Goal: Transaction & Acquisition: Book appointment/travel/reservation

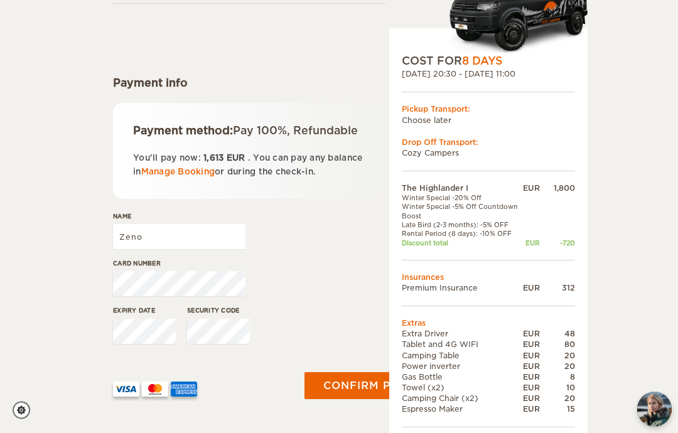
scroll to position [109, 0]
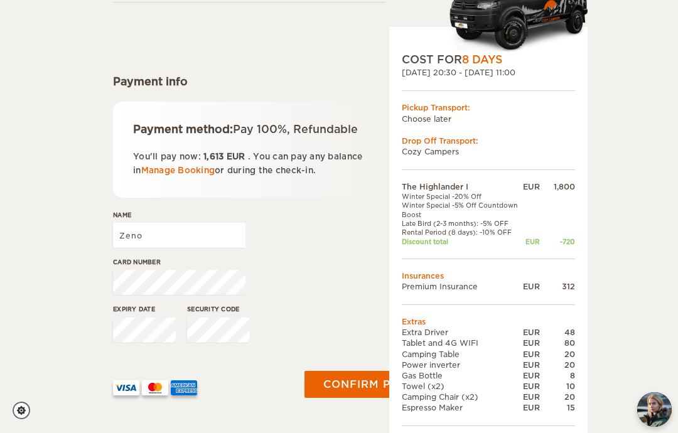
click at [39, 127] on div "The Highlander I Expand Collapse Total 1,613 EUR Automatic 4x4 COST FOR 8 Days …" at bounding box center [339, 197] width 678 height 612
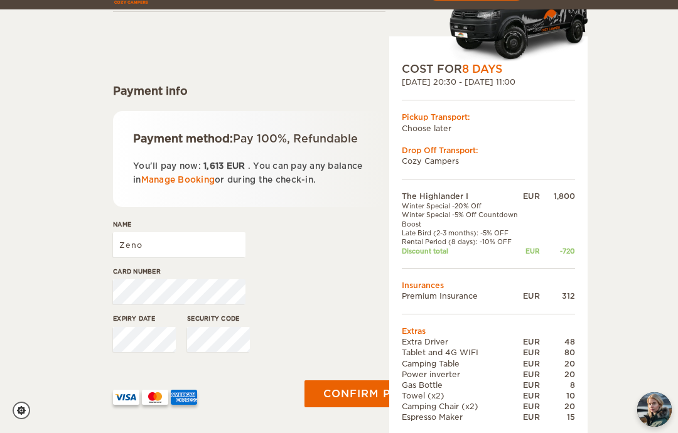
scroll to position [0, 0]
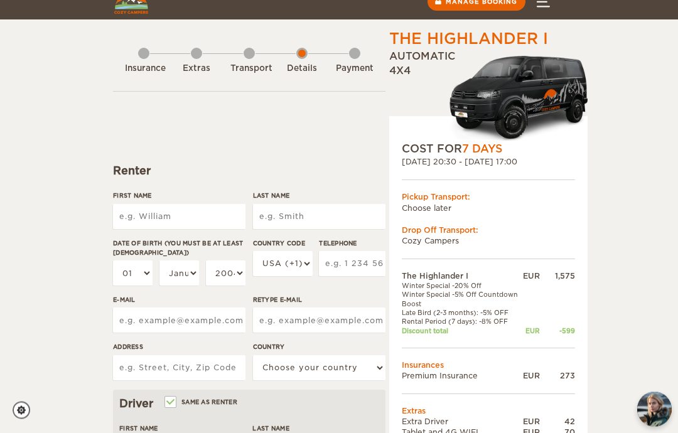
scroll to position [19, 0]
click at [163, 219] on input "First Name" at bounding box center [179, 216] width 132 height 25
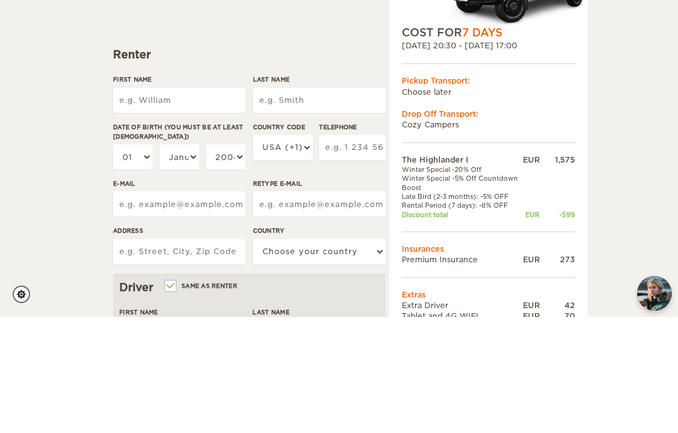
type input "Zeno"
type input "Zanderigo"
type input "Zeno"
type input "Zanderigo"
select select "39"
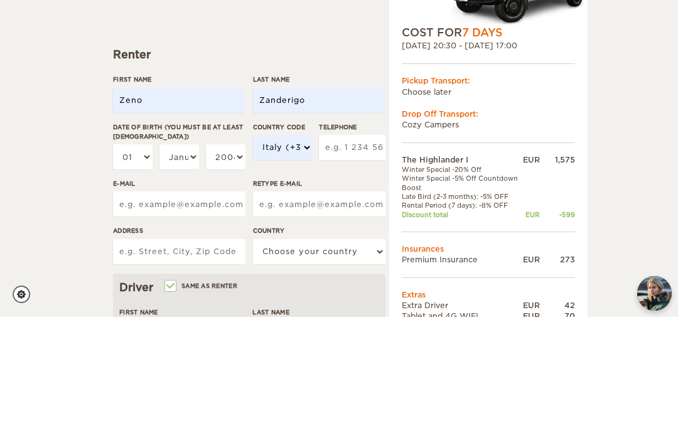
scroll to position [136, 0]
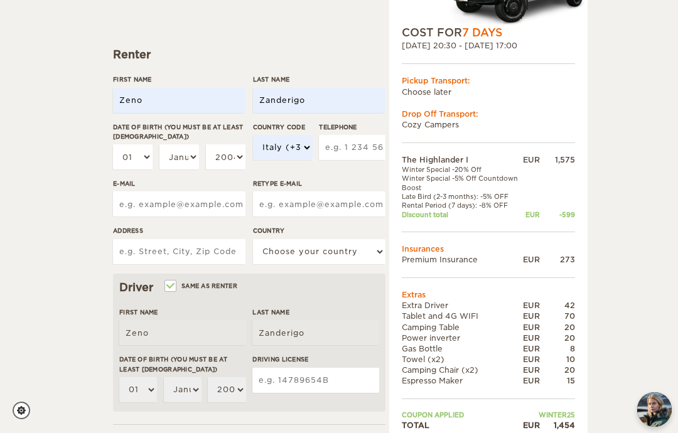
type input "3465238203"
type input "zenozanderigo@gmail.com"
type input "Via Giuseppe Motta 39A"
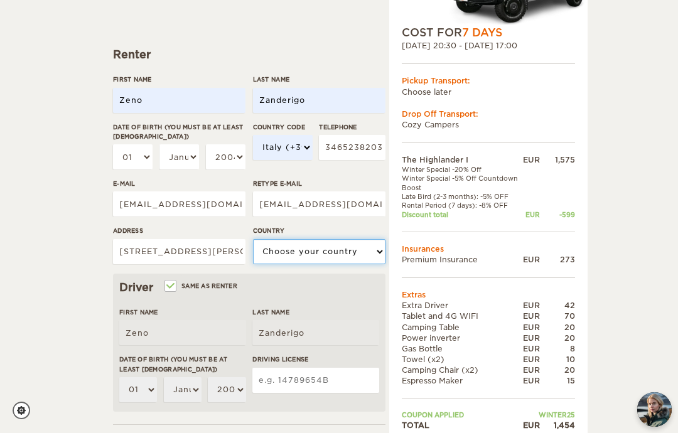
select select "202"
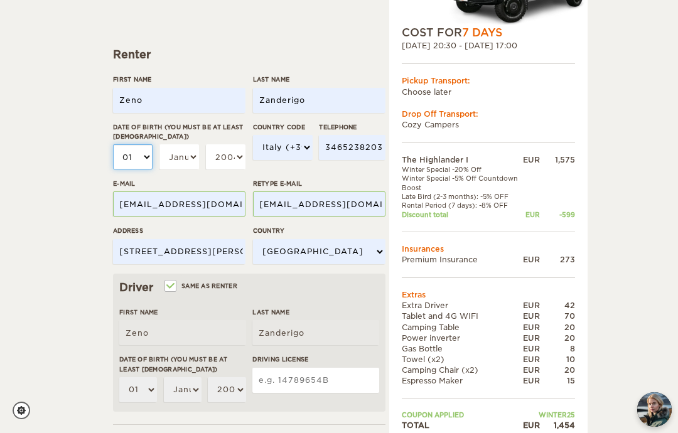
click at [139, 156] on select "01 02 03 04 05 06 07 08 09 10 11 12 13 14 15 16 17 18 19 20 21 22 23 24 25 26 2…" at bounding box center [133, 156] width 40 height 25
select select "11"
click at [191, 153] on select "January February March April May June July August September October November De…" at bounding box center [179, 156] width 40 height 25
click at [184, 154] on select "January February March April May June July August September October November De…" at bounding box center [179, 156] width 40 height 25
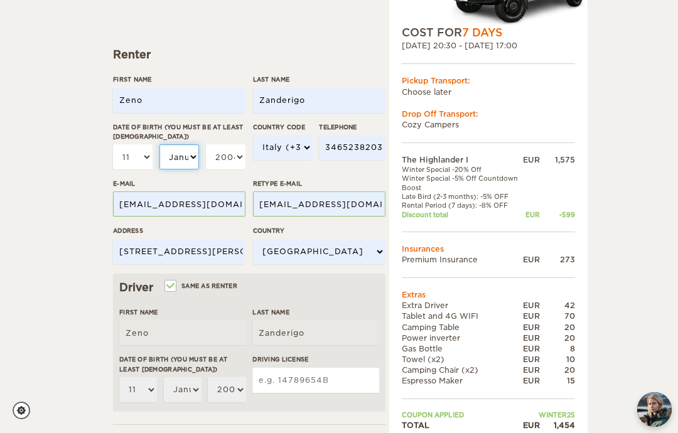
select select "06"
click at [236, 149] on select "2004 2003 2002 2001 2000 1999 1998 1997 1996 1995 1994 1993 1992 1991 1990 1989…" at bounding box center [226, 156] width 40 height 25
click at [229, 152] on select "2004 2003 2002 2001 2000 1999 1998 1997 1996 1995 1994 1993 1992 1991 1990 1989…" at bounding box center [226, 156] width 40 height 25
select select "1995"
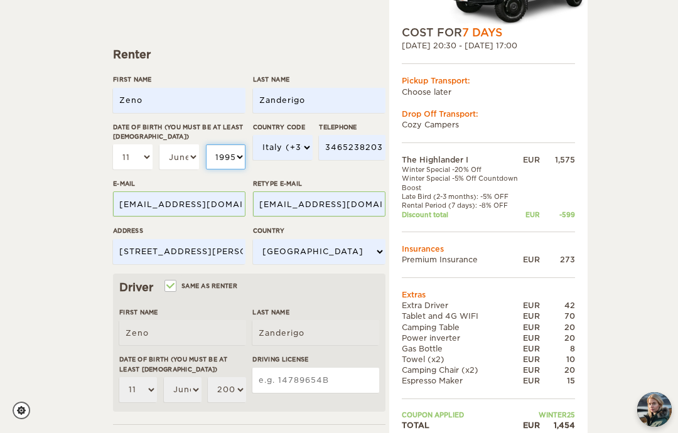
select select "1995"
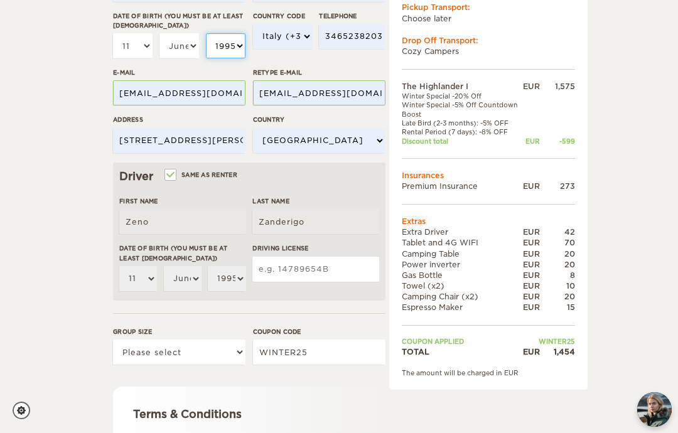
scroll to position [248, 0]
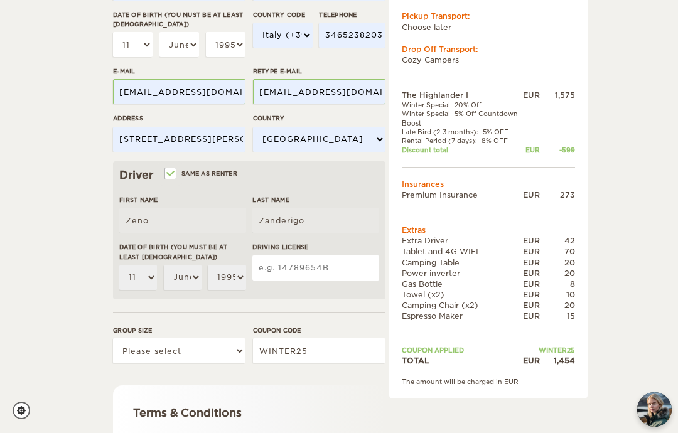
click at [294, 267] on input "Driving License" at bounding box center [315, 268] width 127 height 25
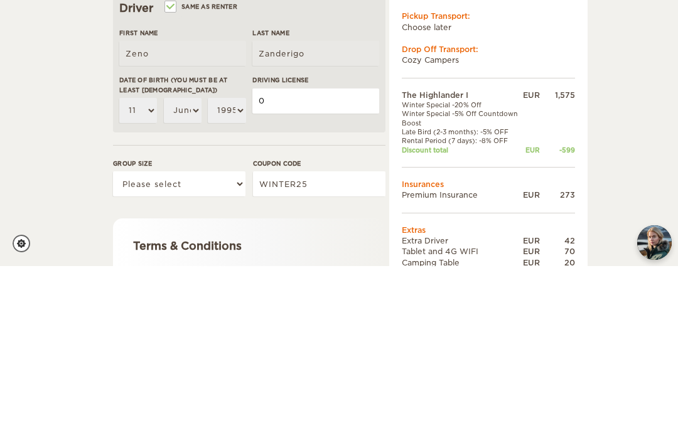
type input "067979678001"
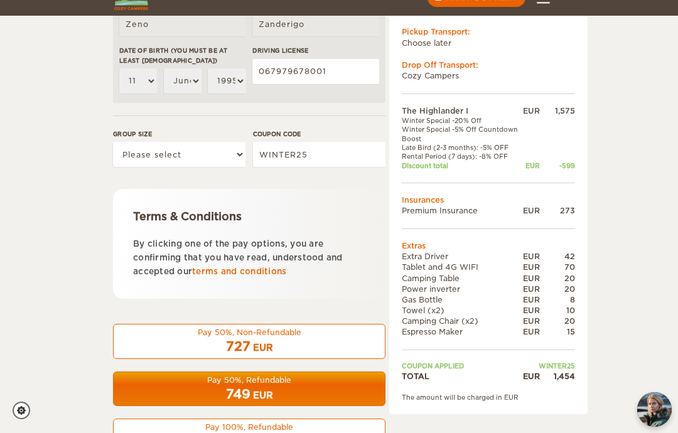
scroll to position [444, 0]
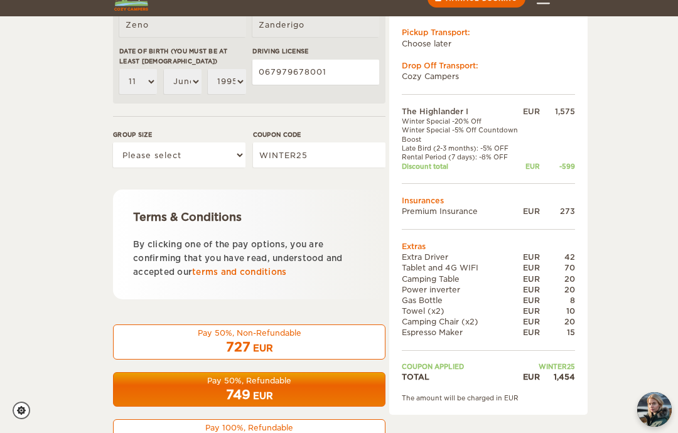
click at [281, 426] on div "Pay 100%, Refundable" at bounding box center [249, 428] width 256 height 11
click at [197, 143] on select "Please select 1 2" at bounding box center [179, 155] width 132 height 25
click at [212, 152] on select "Please select 1 2" at bounding box center [179, 155] width 132 height 25
select select "2"
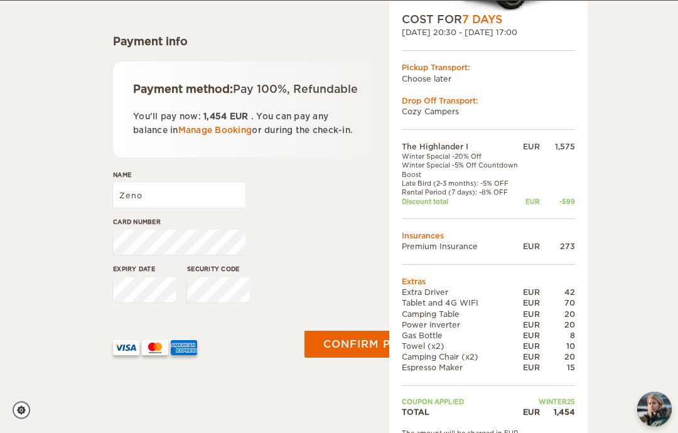
scroll to position [149, 0]
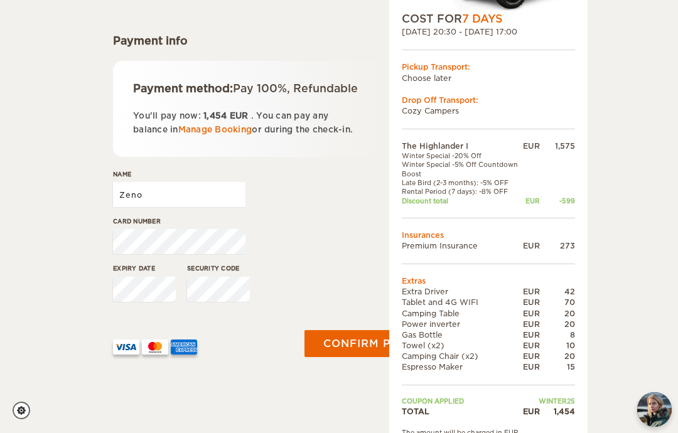
click at [138, 200] on input "Zeno" at bounding box center [179, 194] width 132 height 25
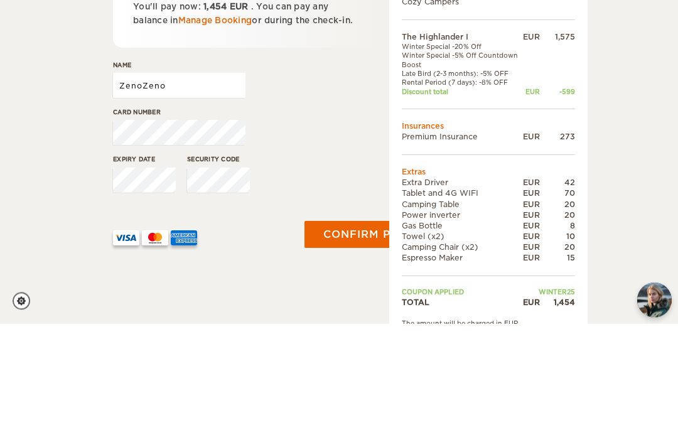
click at [178, 183] on input "ZenoZeno" at bounding box center [179, 195] width 132 height 25
type input "Zeno Zanderigo"
click at [125, 217] on label"] "Card number" at bounding box center [179, 221] width 132 height 9
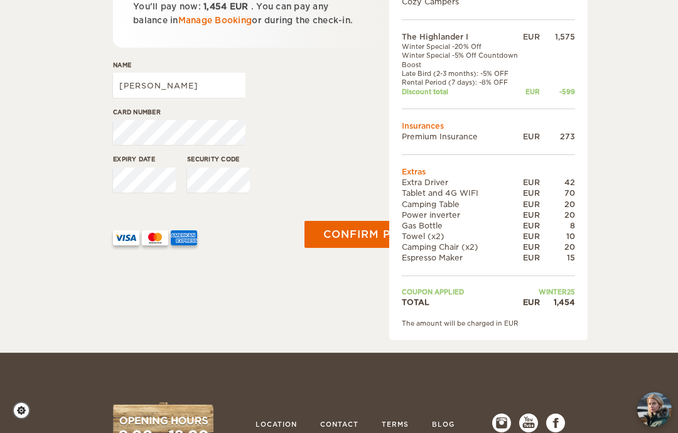
click at [298, 287] on div "Insurance Extras Transport Details Payment Payment info Payment method: Pay 100…" at bounding box center [249, 64] width 273 height 551
click at [344, 246] on button "Confirm payment" at bounding box center [382, 235] width 154 height 28
